Goal: Transaction & Acquisition: Purchase product/service

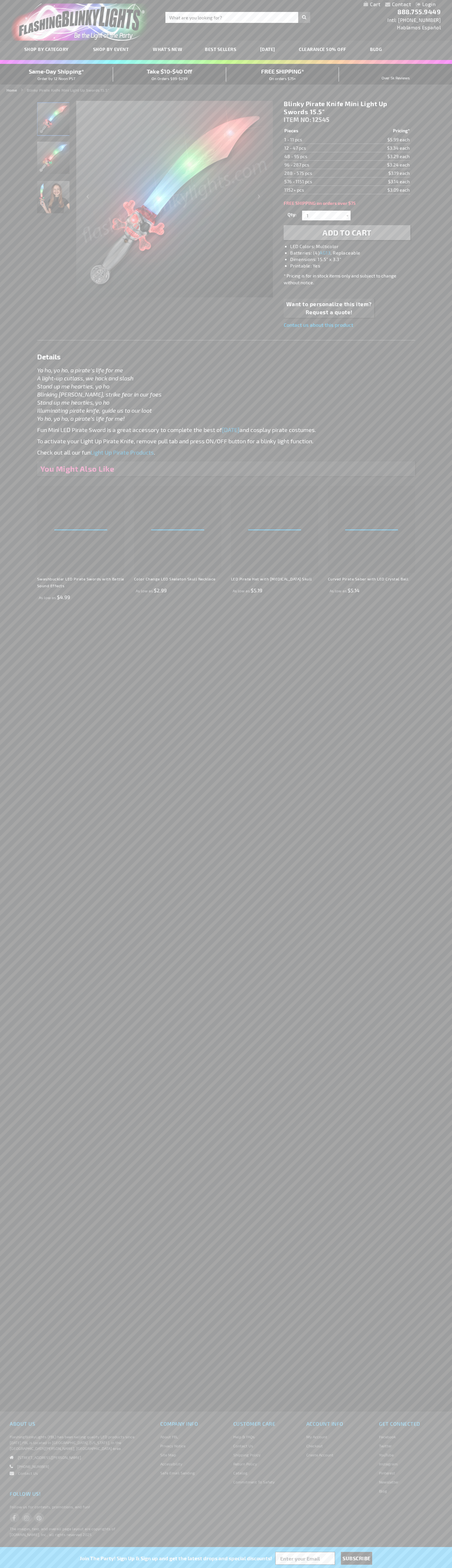
click at [347, 232] on span "Add to Cart" at bounding box center [347, 232] width 49 height 9
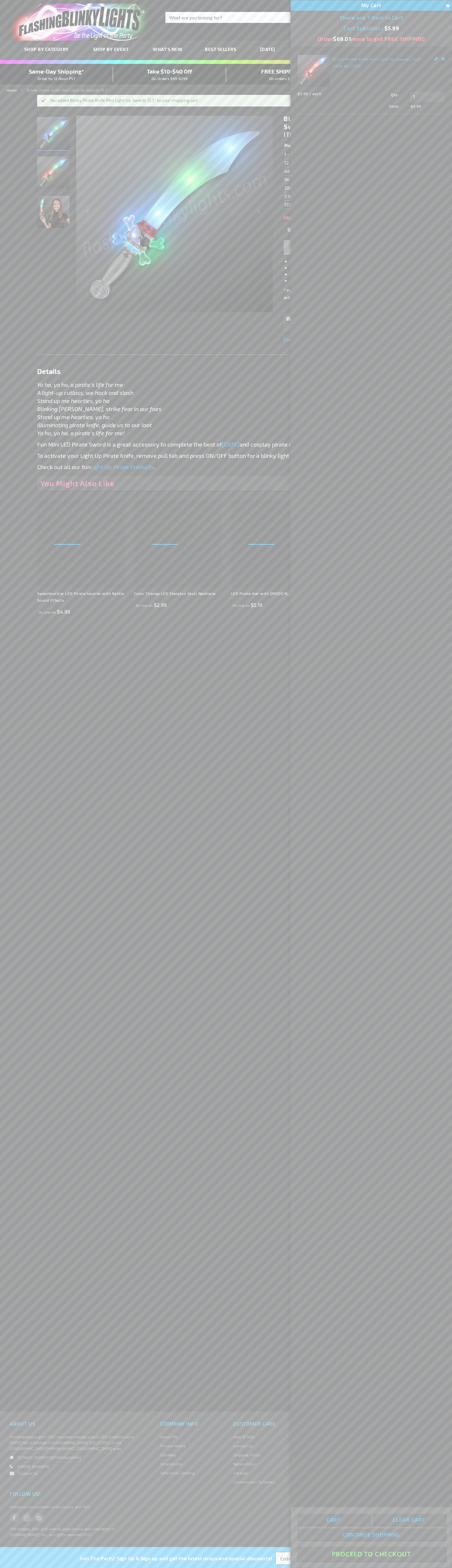
click at [371, 1554] on button "Proceed To Checkout" at bounding box center [371, 1553] width 148 height 15
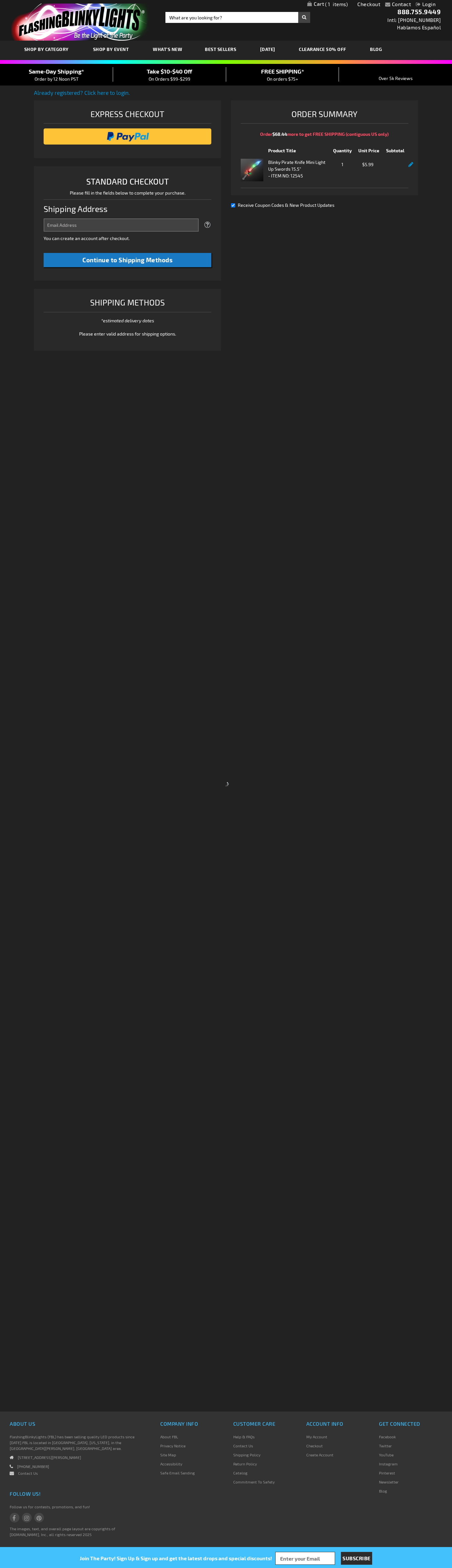
select select "US"
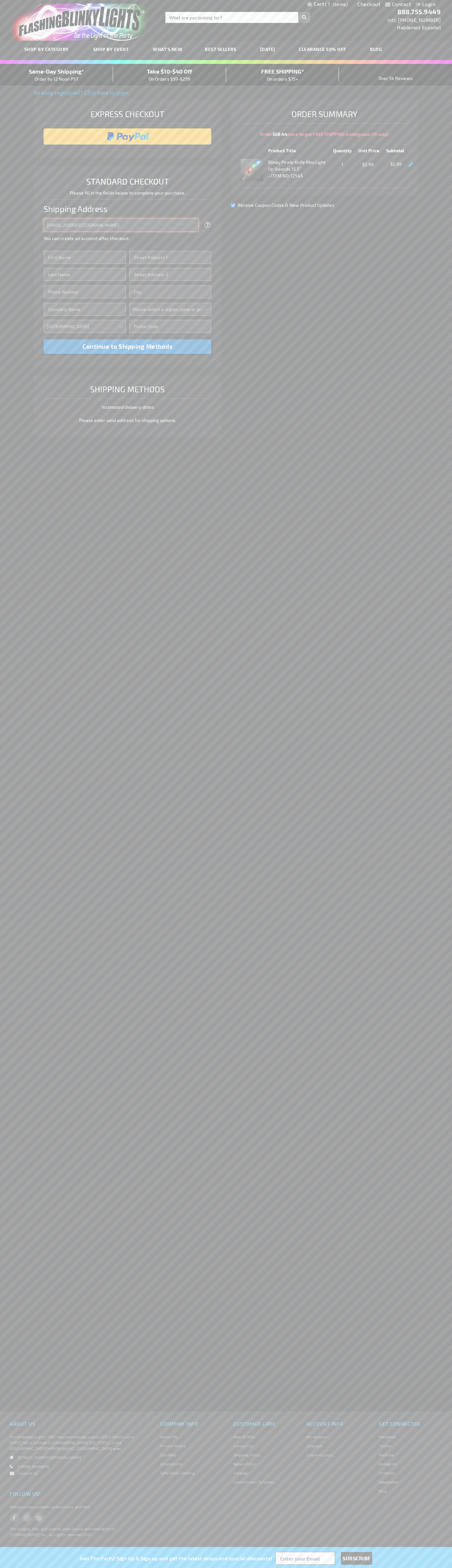
type input "johnsmith005@storebotmail.joonix.net"
type input "John"
type input "4581 Webb Street"
type input "First floor"
type input "pryor"
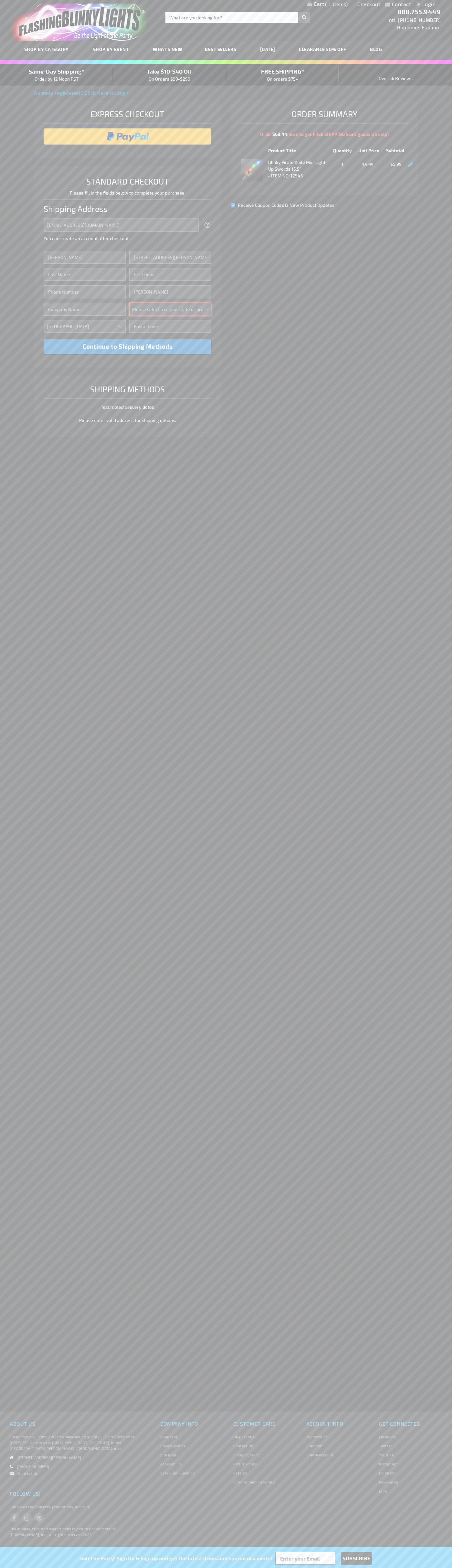
select select "48"
